Goal: Transaction & Acquisition: Purchase product/service

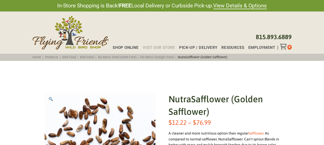
click at [168, 48] on span "Visit Our Store" at bounding box center [159, 48] width 33 height 4
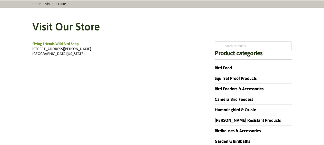
scroll to position [80, 0]
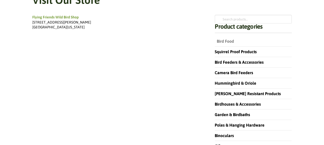
click at [225, 42] on link "Bird Food" at bounding box center [224, 41] width 19 height 5
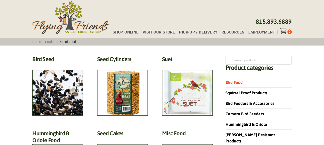
scroll to position [27, 0]
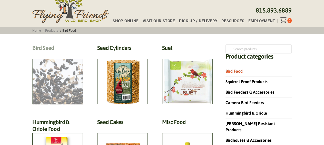
click at [48, 54] on h2 "Bird Seed (30)" at bounding box center [57, 49] width 51 height 9
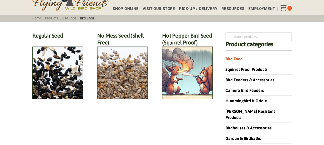
scroll to position [53, 0]
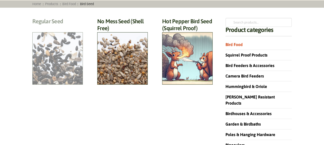
click at [62, 27] on h2 "Regular Seed (18)" at bounding box center [57, 22] width 51 height 9
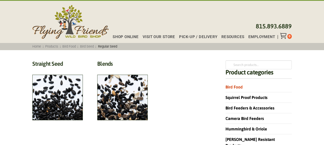
scroll to position [27, 0]
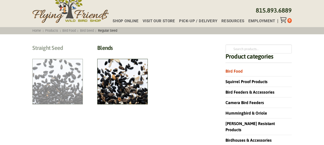
click at [77, 54] on h2 "Straight Seed (12)" at bounding box center [57, 49] width 51 height 9
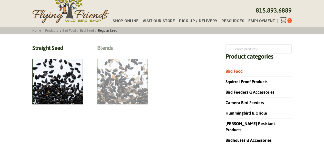
click at [105, 48] on h2 "Blends (6)" at bounding box center [122, 49] width 51 height 9
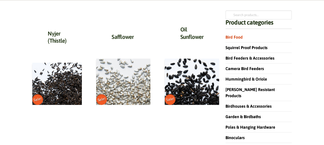
scroll to position [53, 0]
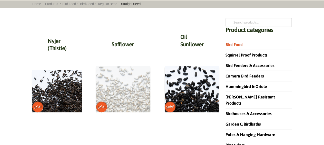
click at [126, 112] on img at bounding box center [123, 89] width 54 height 46
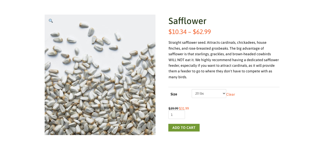
scroll to position [80, 0]
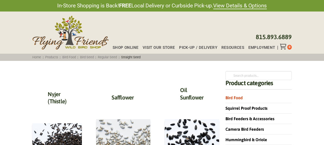
scroll to position [53, 0]
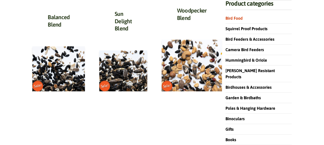
scroll to position [80, 0]
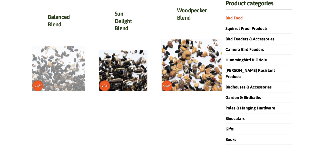
click at [69, 83] on img at bounding box center [58, 68] width 53 height 45
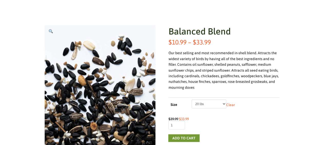
scroll to position [80, 0]
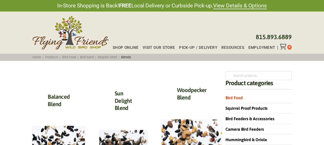
scroll to position [80, 0]
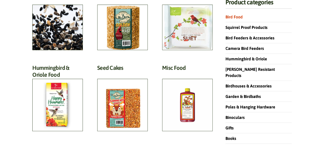
scroll to position [53, 0]
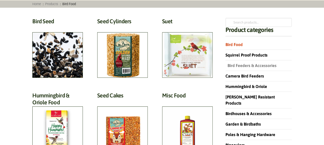
click at [251, 65] on link "Bird Feeders & Accessories" at bounding box center [250, 65] width 51 height 5
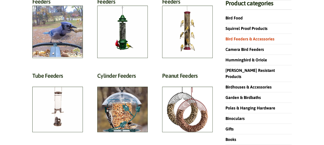
scroll to position [107, 0]
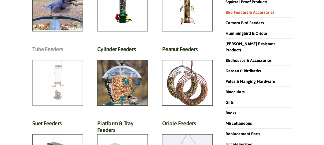
click at [56, 55] on h2 "Tube Feeders (9)" at bounding box center [57, 50] width 51 height 9
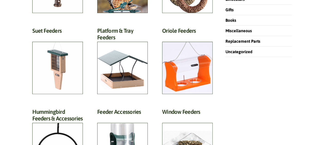
scroll to position [213, 0]
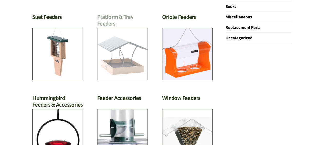
click at [133, 30] on h2 "Platform & Tray Feeders (32)" at bounding box center [122, 22] width 51 height 16
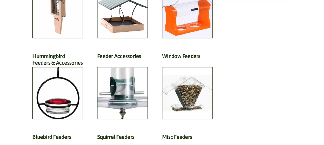
scroll to position [267, 0]
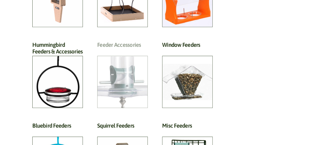
click at [139, 51] on h2 "Feeder Accessories (19)" at bounding box center [122, 46] width 51 height 9
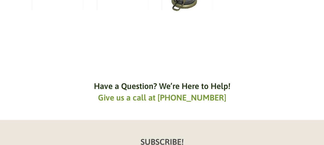
scroll to position [773, 0]
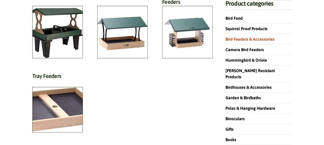
scroll to position [80, 0]
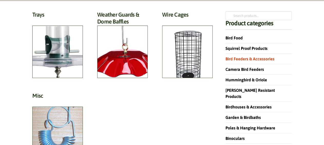
scroll to position [80, 0]
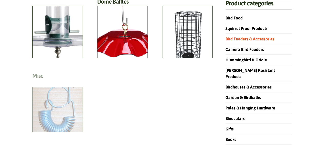
click at [60, 82] on h2 "Misc (1)" at bounding box center [57, 77] width 51 height 9
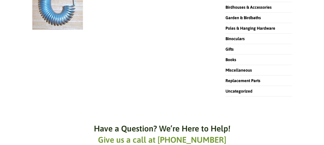
scroll to position [133, 0]
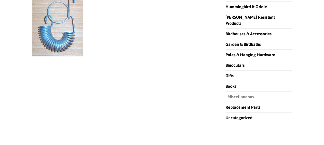
click at [238, 95] on link "Miscellaneous" at bounding box center [239, 97] width 28 height 5
click at [5, 94] on div "In-Store Shopping is Back! FREE Local Delivery or Curbside Pick-up. View Detail…" at bounding box center [162, 116] width 324 height 498
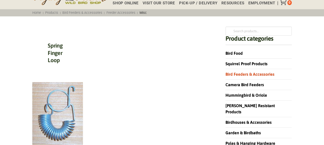
scroll to position [53, 0]
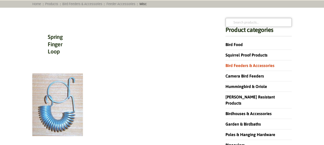
click at [244, 22] on input "Search for:" at bounding box center [258, 22] width 66 height 9
type input "hopper"
click button "Search" at bounding box center [0, 0] width 0 height 0
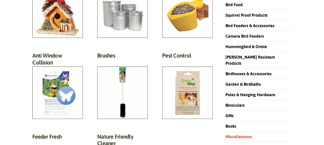
scroll to position [107, 0]
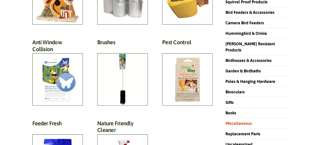
drag, startPoint x: 127, startPoint y: 96, endPoint x: 0, endPoint y: 132, distance: 131.9
click at [126, 48] on h2 "Brushes (3)" at bounding box center [122, 43] width 51 height 9
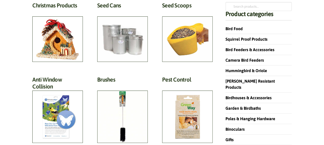
scroll to position [0, 0]
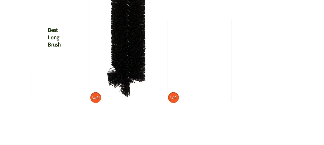
scroll to position [347, 0]
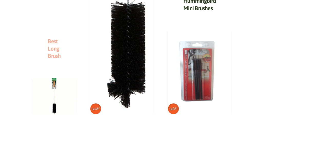
click at [54, 49] on link "Best Long Brush" at bounding box center [54, 48] width 13 height 21
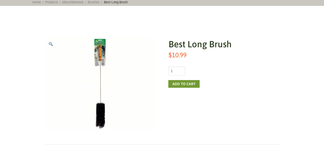
scroll to position [53, 0]
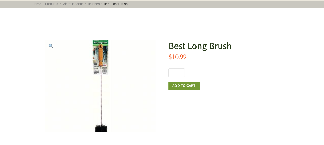
click at [98, 53] on img at bounding box center [101, 99] width 154 height 128
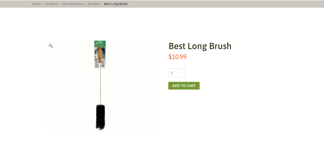
click at [52, 47] on img "View full-screen image gallery" at bounding box center [51, 46] width 4 height 4
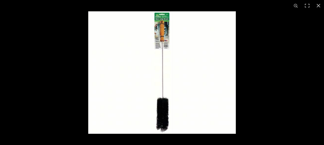
click at [154, 54] on img at bounding box center [161, 72] width 147 height 123
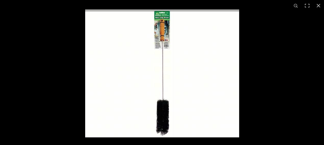
click at [154, 54] on img at bounding box center [162, 73] width 154 height 128
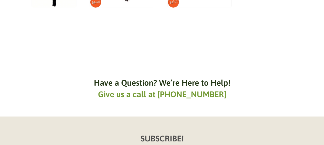
scroll to position [507, 0]
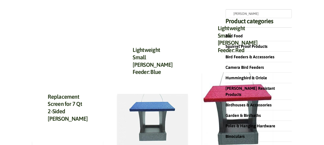
scroll to position [53, 0]
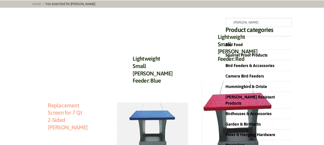
click at [68, 108] on link "Replacement Screen for 7 Qt 2-Sided Hopper" at bounding box center [68, 116] width 40 height 29
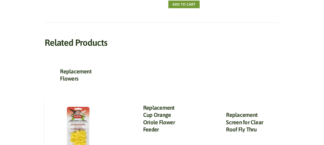
scroll to position [187, 0]
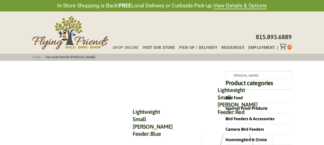
scroll to position [53, 0]
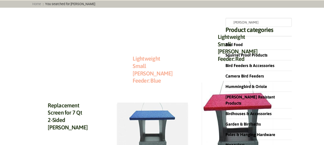
click at [146, 55] on link "Lightweight Small Hopper Feeder: Blue" at bounding box center [153, 69] width 40 height 29
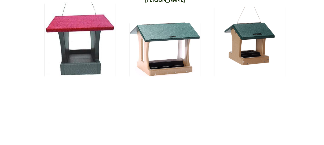
scroll to position [293, 0]
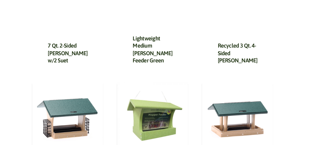
scroll to position [427, 0]
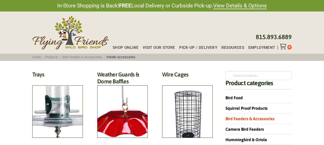
scroll to position [80, 0]
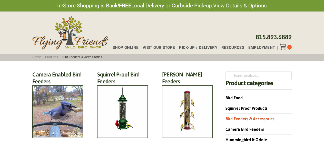
scroll to position [267, 0]
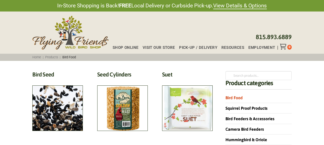
scroll to position [53, 0]
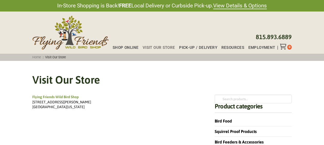
scroll to position [80, 0]
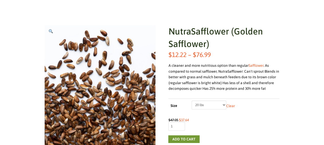
scroll to position [80, 0]
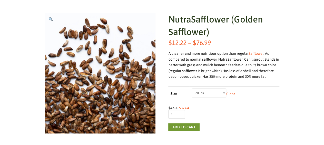
click at [191, 89] on select "Choose an option 5 lbs 10 lbs 20 lbs 50 lbs" at bounding box center [208, 93] width 35 height 9
select select "20 lbs"
